Goal: Information Seeking & Learning: Learn about a topic

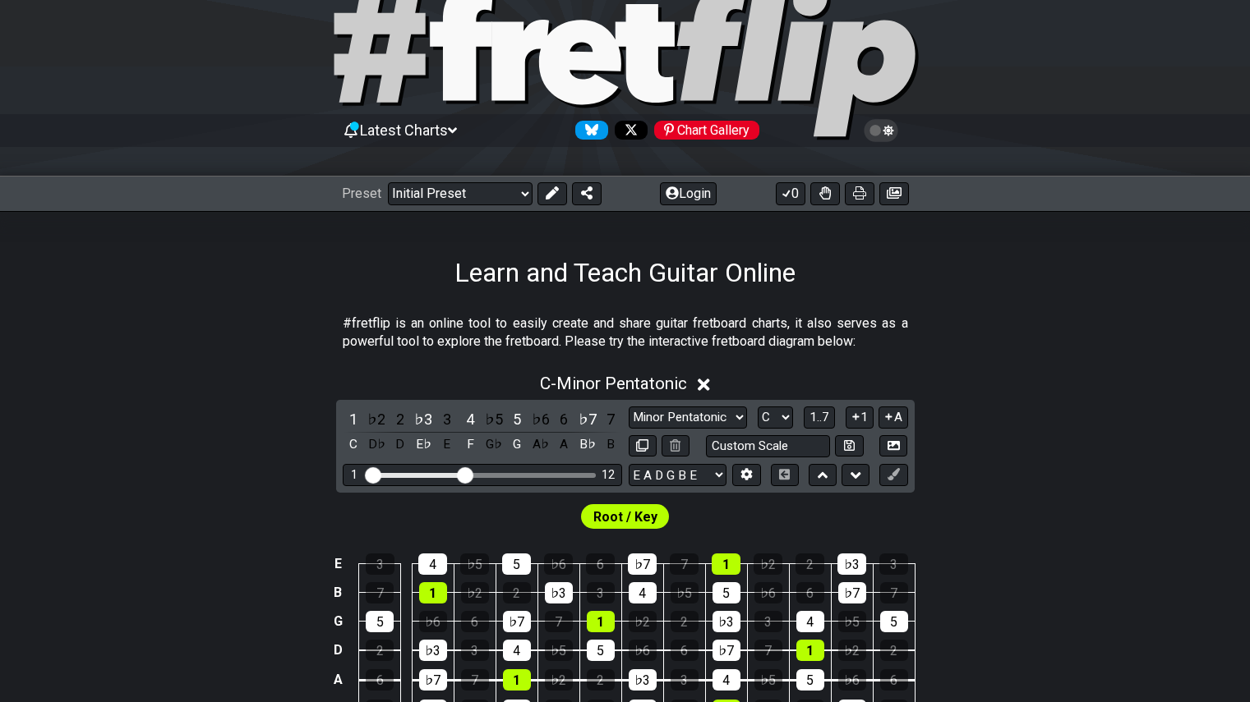
scroll to position [56, 0]
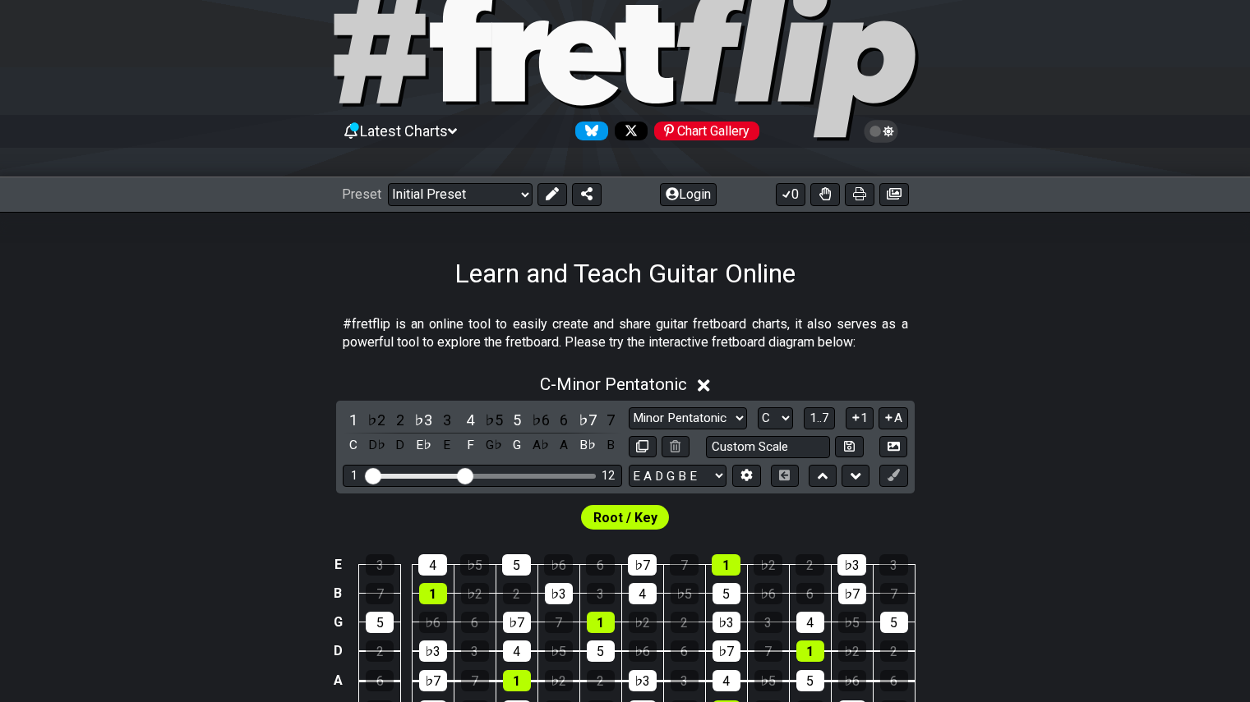
click at [437, 125] on span "Latest Charts" at bounding box center [404, 130] width 88 height 17
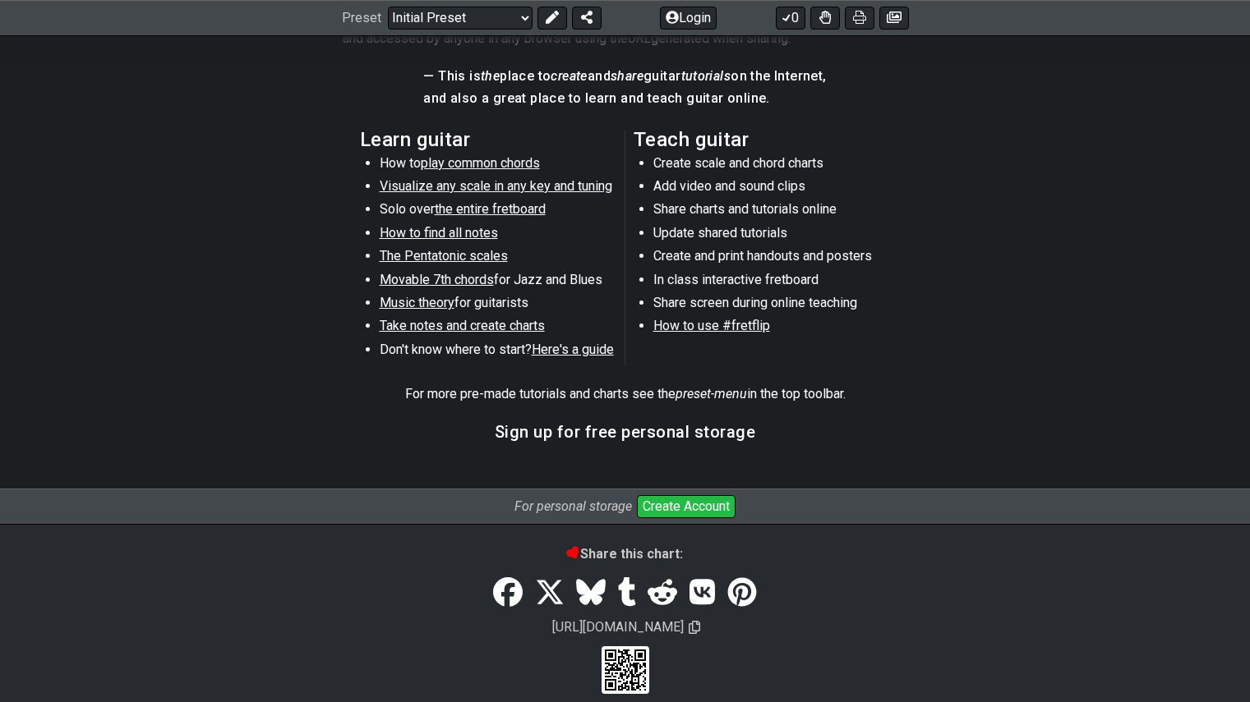
scroll to position [1020, 0]
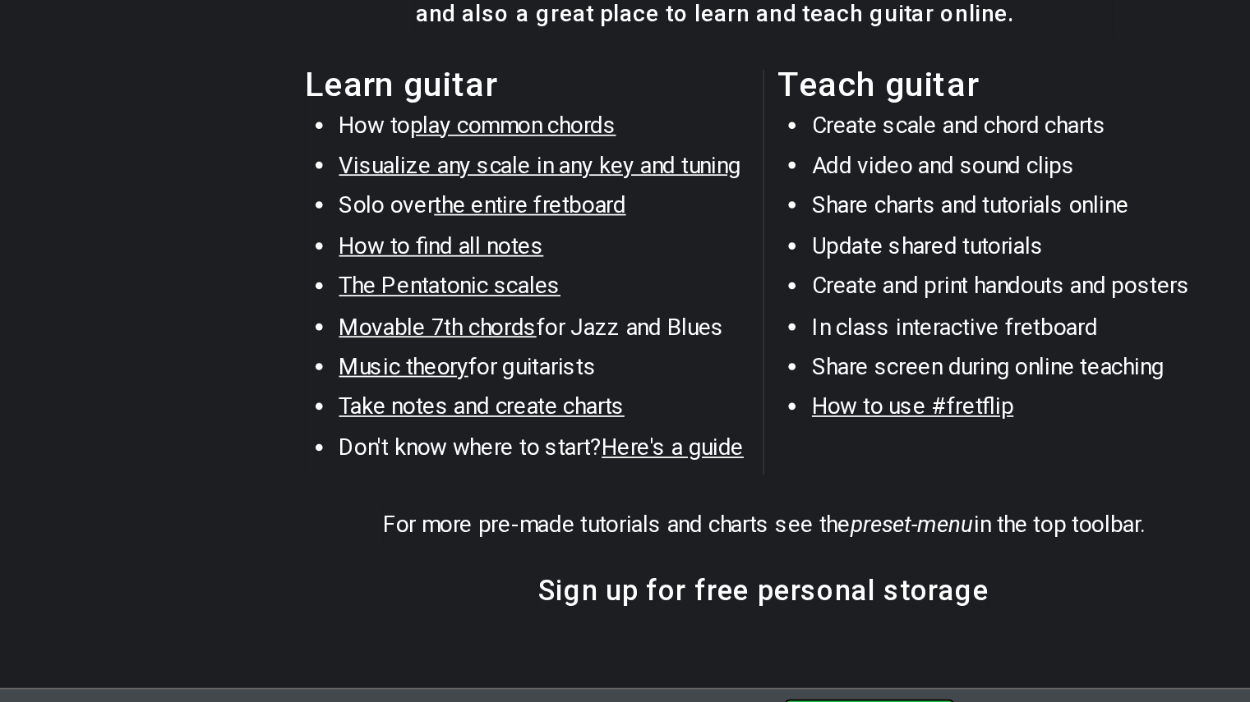
click at [441, 284] on span "Music theory" at bounding box center [417, 285] width 75 height 16
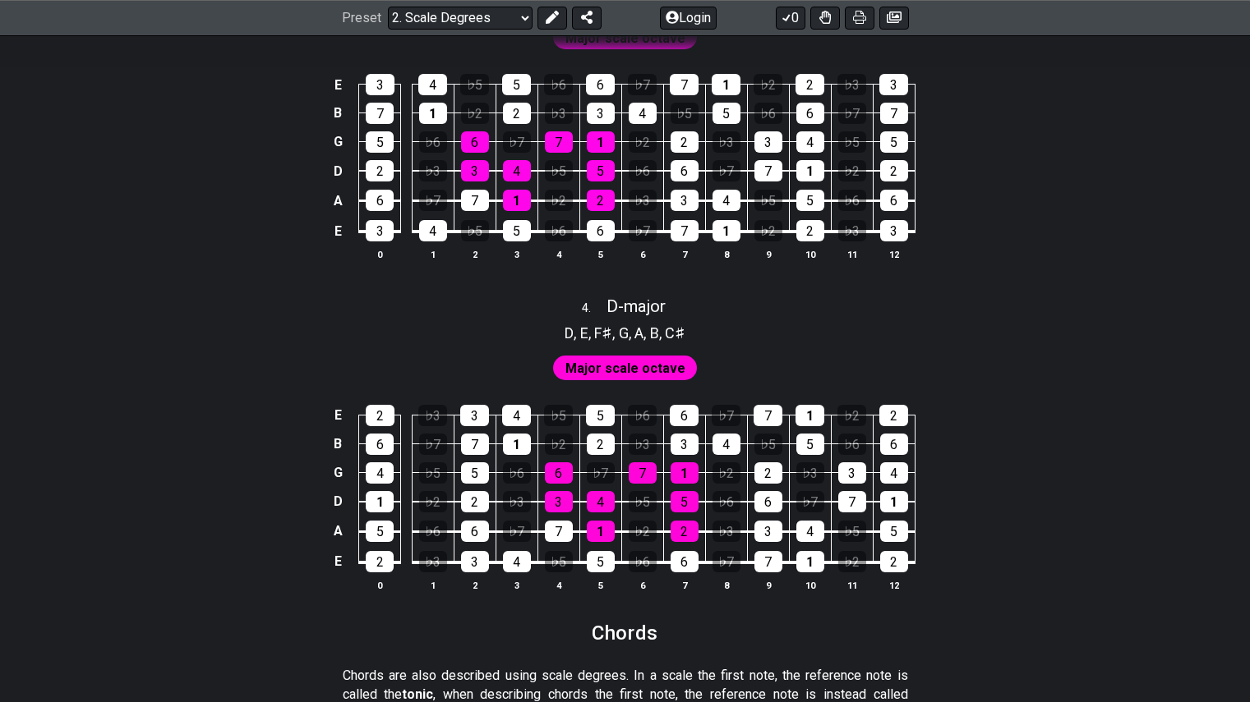
scroll to position [2307, 0]
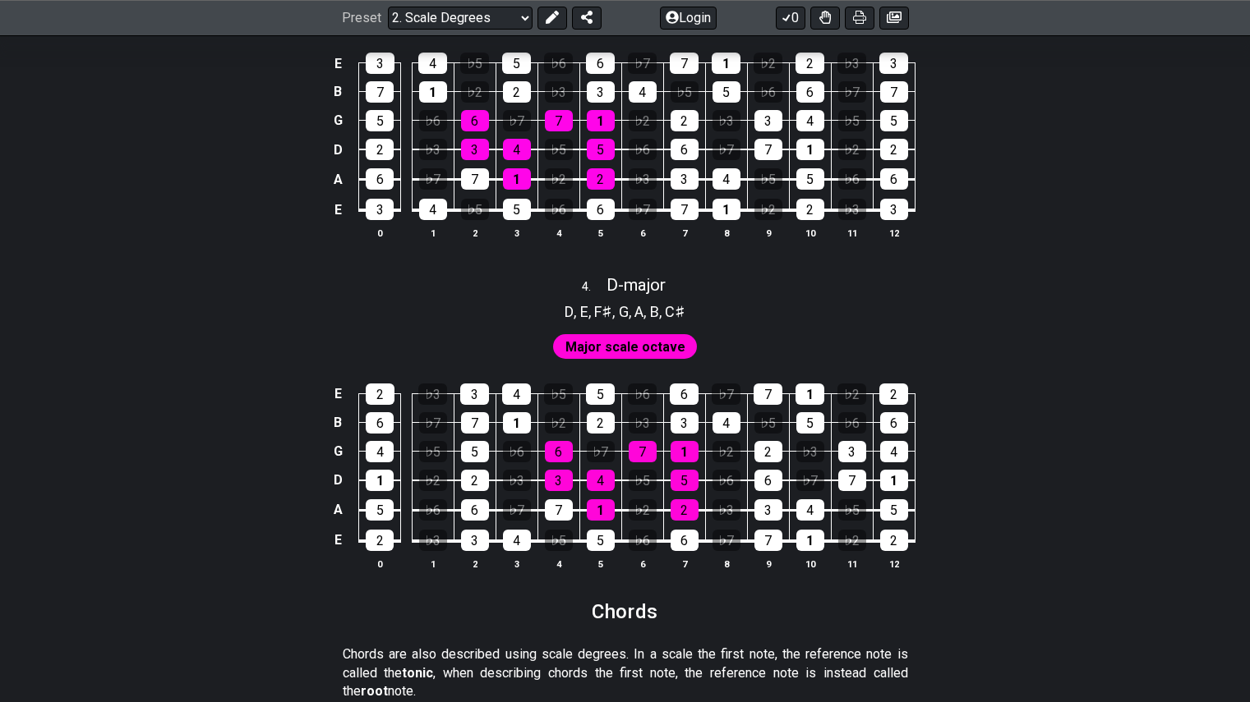
drag, startPoint x: 665, startPoint y: 522, endPoint x: 300, endPoint y: 509, distance: 365.8
click at [300, 509] on div "E 2 ♭3 3 4 ♭5 5 ♭6 6 ♭7 7 1 ♭2 2 B 6 ♭7 7 1 ♭2 2 ♭3 3 4 ♭5 5 ♭6 6 G 4 ♭5 5 ♭6 6…" at bounding box center [625, 477] width 1250 height 231
drag, startPoint x: 300, startPoint y: 509, endPoint x: 334, endPoint y: 424, distance: 91.8
click at [334, 424] on div "E 2 ♭3 3 4 ♭5 5 ♭6 6 ♭7 7 1 ♭2 2 B 6 ♭7 7 1 ♭2 2 ♭3 3 4 ♭5 5 ♭6 6 G 4 ♭5 5 ♭6 6…" at bounding box center [625, 477] width 1250 height 231
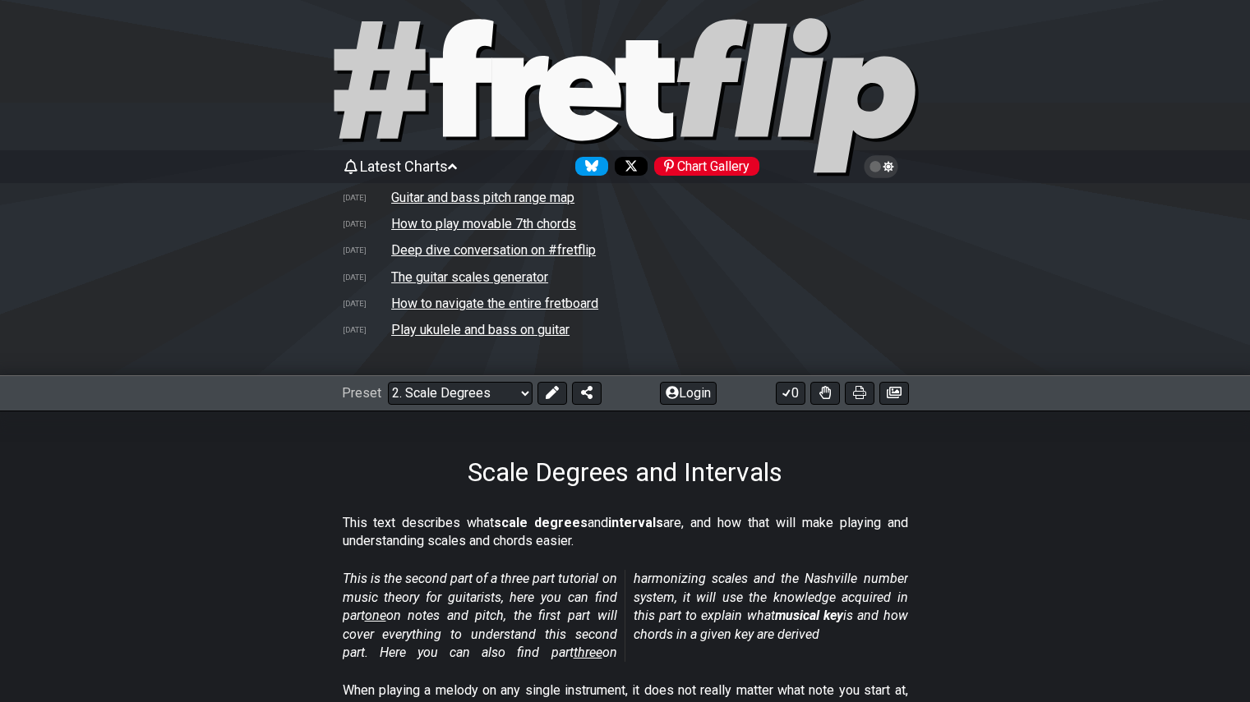
scroll to position [0, 0]
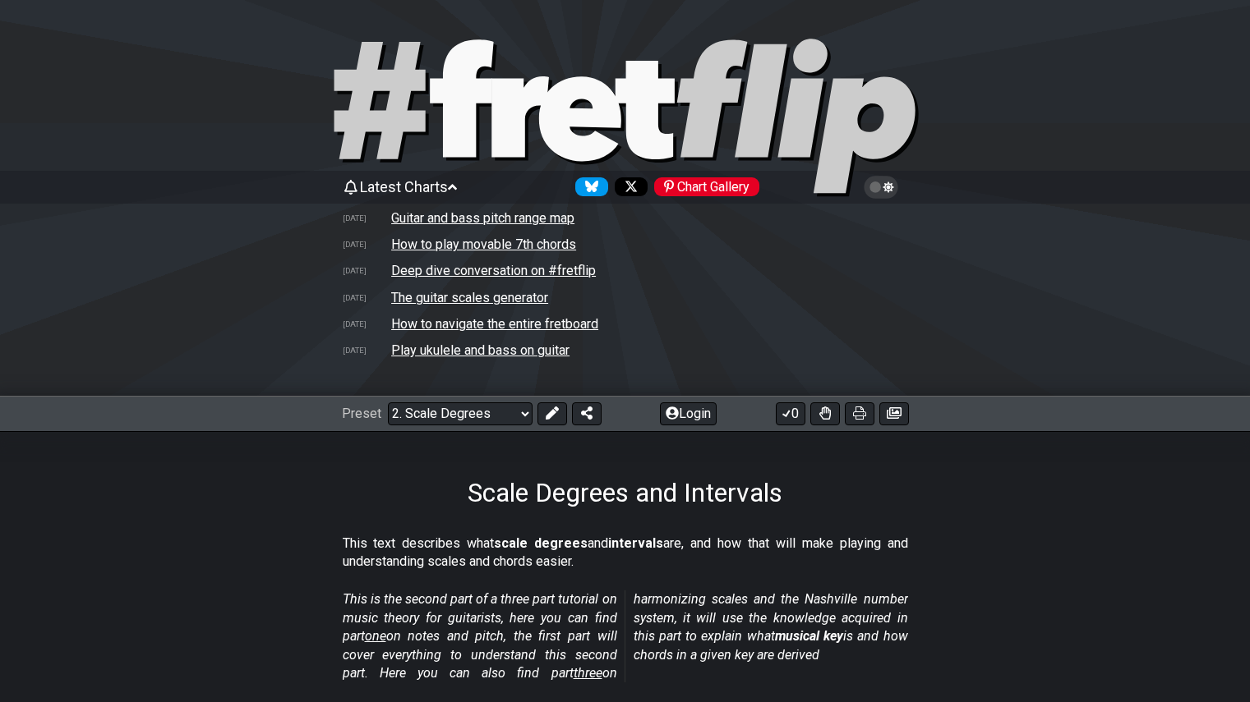
click at [569, 67] on icon at bounding box center [624, 118] width 591 height 164
select select "/welcome"
select select "C"
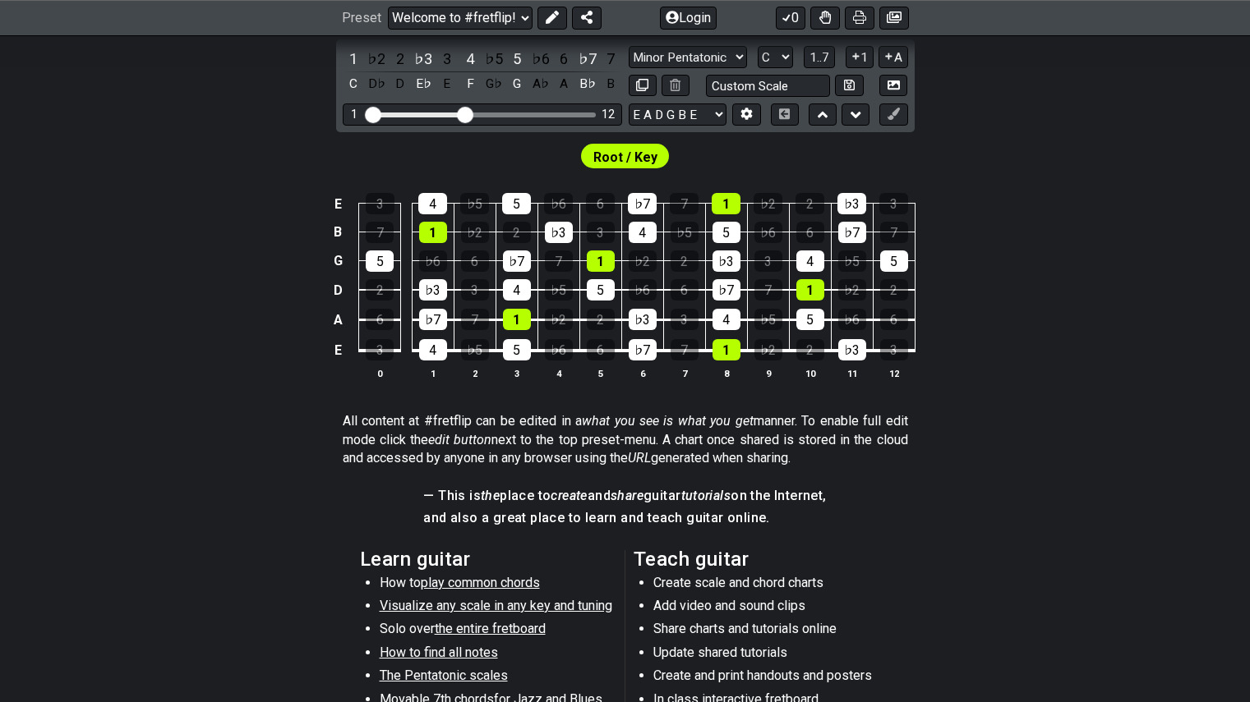
scroll to position [576, 0]
